Goal: Information Seeking & Learning: Check status

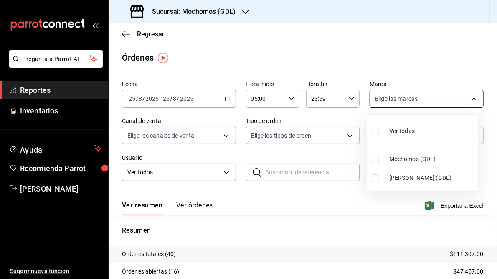
click at [469, 101] on body "Pregunta a Parrot AI Reportes Inventarios Ayuda Recomienda Parrot [PERSON_NAME]…" at bounding box center [248, 139] width 497 height 279
click at [374, 180] on input "checkbox" at bounding box center [376, 178] width 8 height 8
checkbox input "true"
type input "9cac9703-0c5a-4d8b-addd-5b6b571d65b9"
click at [348, 197] on div at bounding box center [248, 139] width 497 height 279
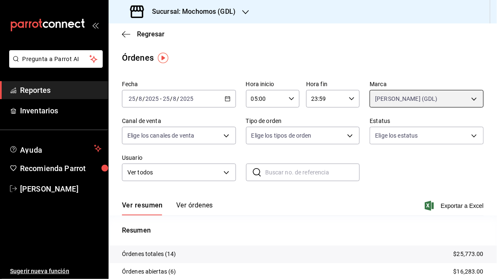
scroll to position [86, 0]
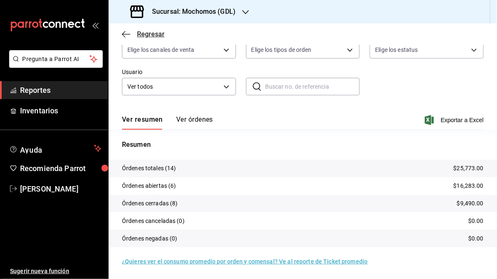
click at [138, 32] on span "Regresar" at bounding box center [151, 34] width 28 height 8
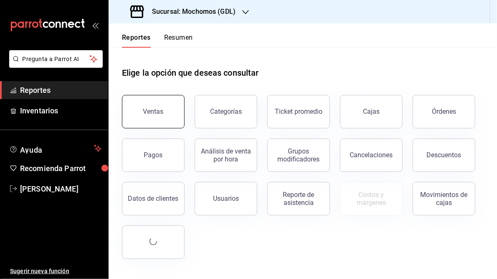
click at [146, 121] on button "Ventas" at bounding box center [153, 111] width 63 height 33
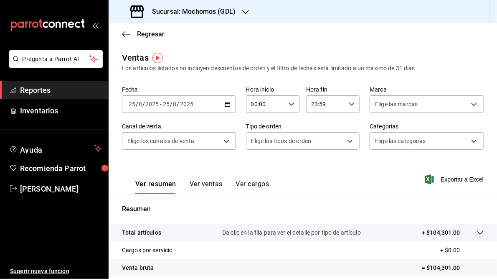
click at [289, 104] on \(Stroke\) "button" at bounding box center [291, 103] width 5 height 3
click at [257, 122] on span "05" at bounding box center [257, 120] width 13 height 7
type input "05:00"
click at [464, 62] on div at bounding box center [248, 139] width 497 height 279
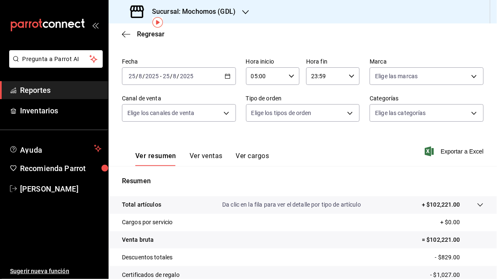
scroll to position [25, 0]
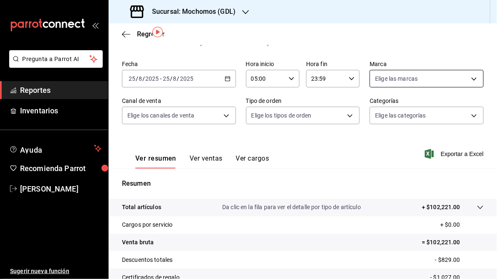
click at [467, 80] on body "Pregunta a Parrot AI Reportes Inventarios Ayuda Recomienda Parrot [PERSON_NAME]…" at bounding box center [248, 139] width 497 height 279
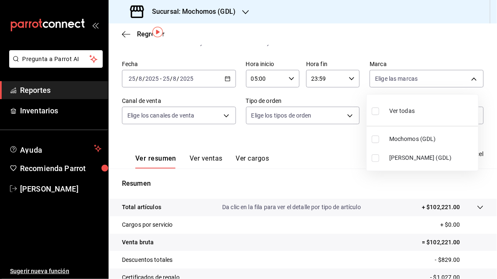
click at [380, 160] on label at bounding box center [377, 158] width 11 height 8
click at [380, 160] on input "checkbox" at bounding box center [376, 158] width 8 height 8
checkbox input "false"
click at [377, 155] on input "checkbox" at bounding box center [376, 158] width 8 height 8
checkbox input "true"
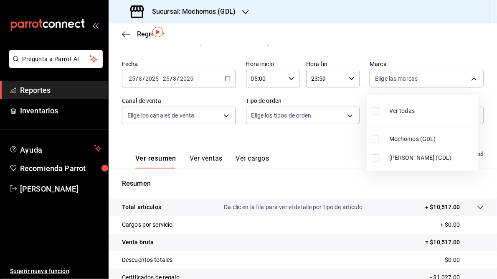
type input "9cac9703-0c5a-4d8b-addd-5b6b571d65b9"
click at [317, 160] on div at bounding box center [248, 139] width 497 height 279
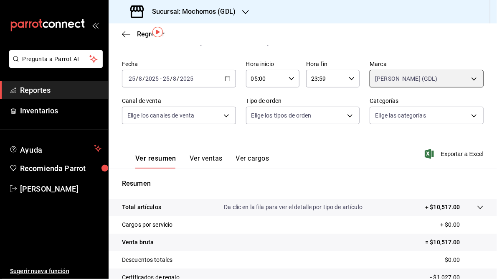
scroll to position [121, 0]
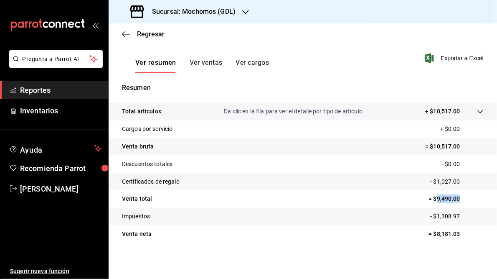
drag, startPoint x: 431, startPoint y: 199, endPoint x: 457, endPoint y: 195, distance: 26.3
click at [457, 195] on p "= $9,490.00" at bounding box center [456, 198] width 55 height 9
copy p "9,490.00"
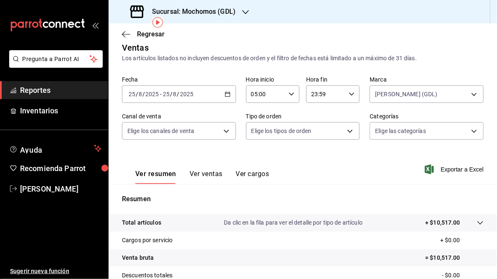
scroll to position [0, 0]
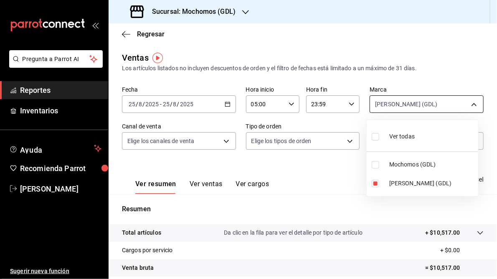
click at [469, 107] on body "Pregunta a Parrot AI Reportes Inventarios Ayuda Recomienda Parrot [PERSON_NAME]…" at bounding box center [248, 139] width 497 height 279
click at [381, 163] on label at bounding box center [377, 165] width 11 height 8
click at [380, 163] on input "checkbox" at bounding box center [376, 165] width 8 height 8
checkbox input "false"
type input "9cac9703-0c5a-4d8b-addd-5b6b571d65b9"
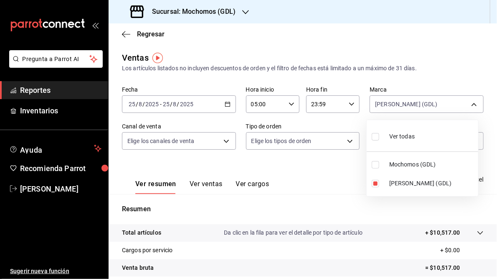
checkbox input "false"
click at [376, 183] on input "checkbox" at bounding box center [376, 184] width 8 height 8
checkbox input "false"
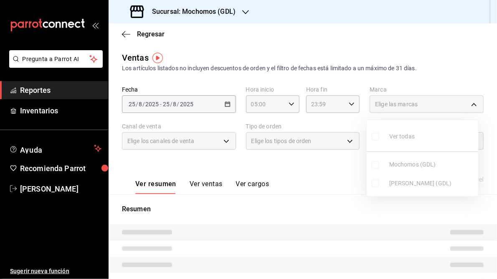
click at [378, 164] on ul "Ver todas Mochomos (GDL) [PERSON_NAME] (GDL)" at bounding box center [423, 158] width 112 height 76
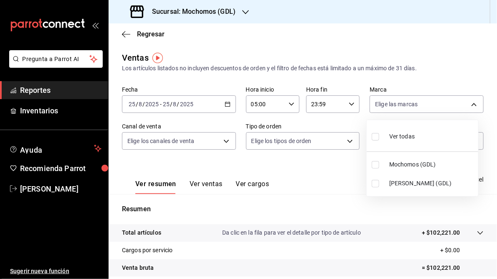
click at [378, 163] on input "checkbox" at bounding box center [376, 165] width 8 height 8
checkbox input "true"
type input "36c25d4a-7cb0-456c-a434-e981d54830bc"
click at [309, 167] on div at bounding box center [248, 139] width 497 height 279
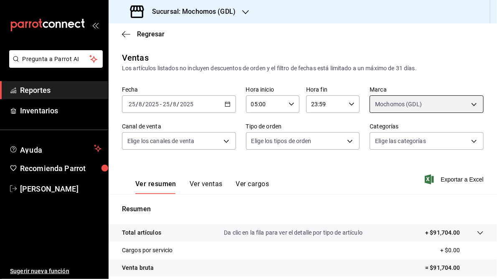
scroll to position [121, 0]
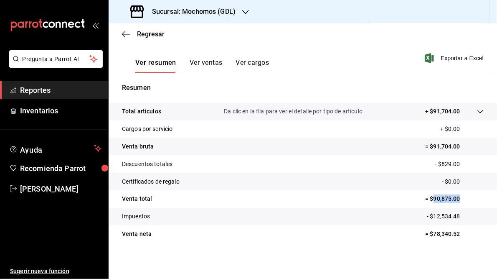
drag, startPoint x: 428, startPoint y: 198, endPoint x: 456, endPoint y: 198, distance: 27.6
click at [456, 198] on p "= $90,875.00" at bounding box center [455, 198] width 59 height 9
copy p "90,875.00"
click at [215, 6] on div "Sucursal: Mochomos (GDL)" at bounding box center [183, 11] width 137 height 23
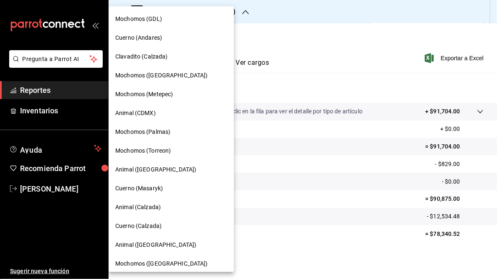
click at [144, 37] on span "Cuerno (Andares)" at bounding box center [138, 37] width 47 height 9
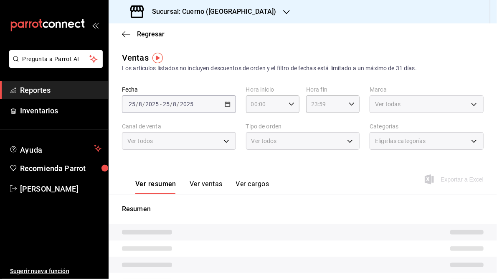
type input "05:00"
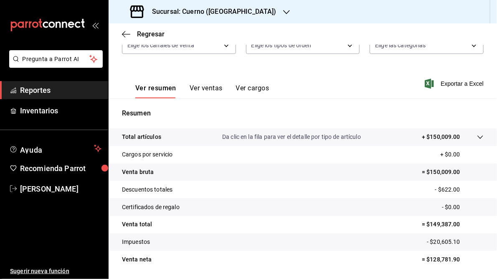
scroll to position [121, 0]
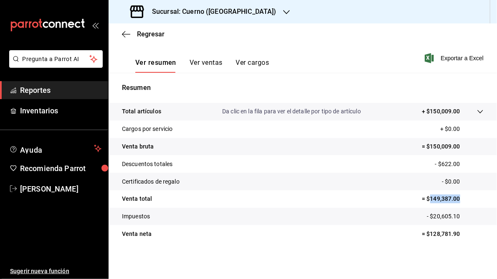
drag, startPoint x: 425, startPoint y: 199, endPoint x: 464, endPoint y: 199, distance: 38.5
click at [464, 199] on p "= $149,387.00" at bounding box center [453, 198] width 62 height 9
copy p "149,387.00"
click at [223, 13] on h3 "Sucursal: Cuerno ([GEOGRAPHIC_DATA])" at bounding box center [210, 12] width 131 height 10
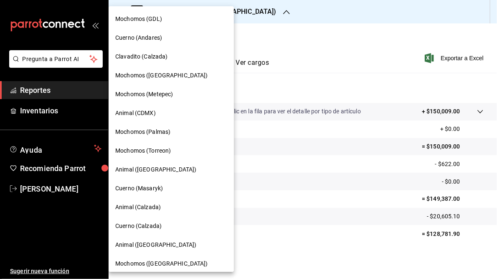
click at [151, 149] on span "Mochomos (Torreon)" at bounding box center [143, 150] width 56 height 9
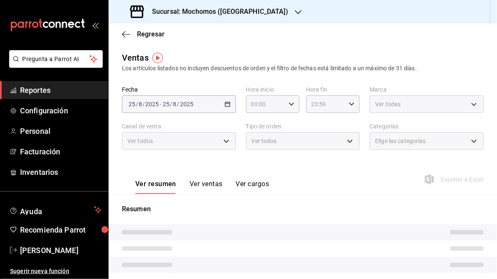
type input "05:00"
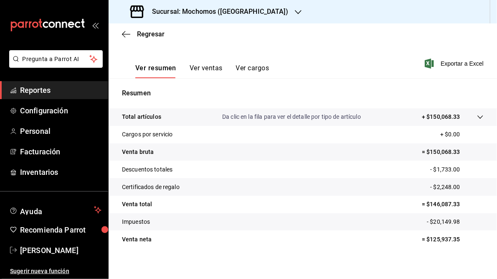
scroll to position [121, 0]
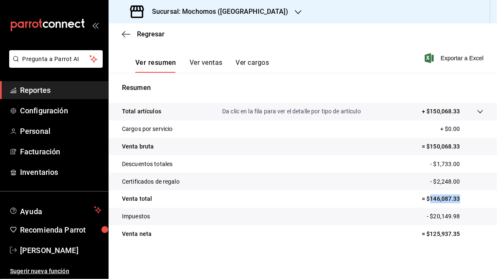
drag, startPoint x: 426, startPoint y: 197, endPoint x: 461, endPoint y: 193, distance: 35.4
click at [461, 193] on tr "Venta total = $146,087.33" at bounding box center [303, 199] width 389 height 18
copy p "146,087.33"
click at [195, 9] on h3 "Sucursal: Mochomos ([GEOGRAPHIC_DATA])" at bounding box center [216, 12] width 143 height 10
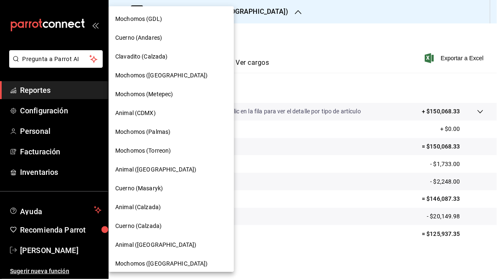
scroll to position [61, 0]
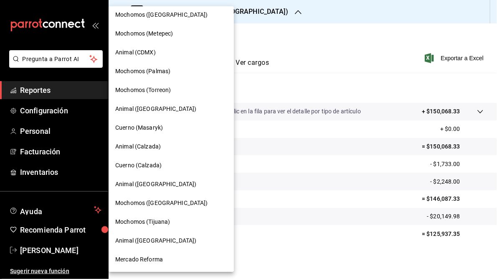
click at [156, 203] on span "Mochomos ([GEOGRAPHIC_DATA])" at bounding box center [161, 203] width 93 height 9
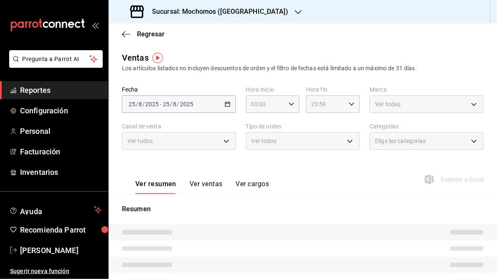
type input "05:00"
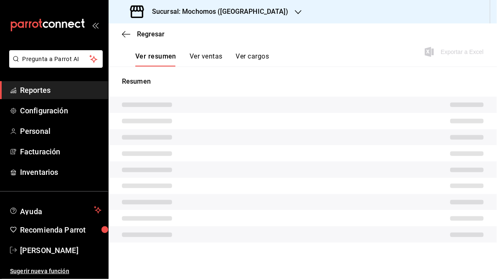
scroll to position [121, 0]
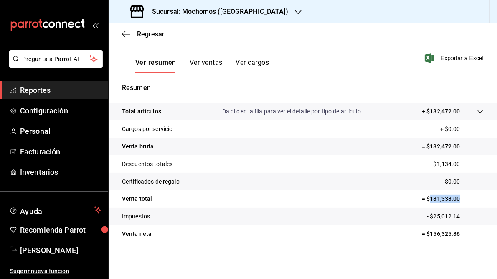
drag, startPoint x: 426, startPoint y: 198, endPoint x: 456, endPoint y: 197, distance: 29.3
click at [456, 197] on p "= $181,338.00" at bounding box center [453, 198] width 62 height 9
copy p "181,338.00"
click at [215, 13] on h3 "Sucursal: Mochomos ([GEOGRAPHIC_DATA])" at bounding box center [216, 12] width 143 height 10
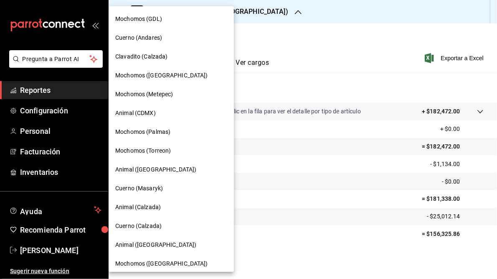
scroll to position [61, 0]
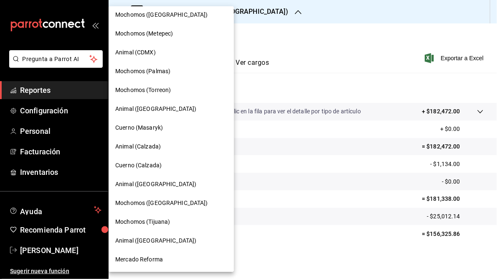
click at [142, 259] on span "Mercado Reforma" at bounding box center [139, 259] width 48 height 9
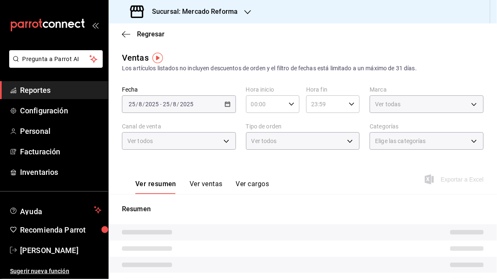
type input "05:00"
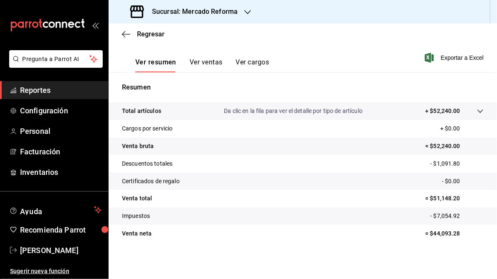
scroll to position [121, 0]
drag, startPoint x: 430, startPoint y: 199, endPoint x: 461, endPoint y: 197, distance: 31.4
click at [461, 197] on p "= $51,148.20" at bounding box center [455, 198] width 59 height 9
copy p "51,148.20"
